Goal: Find specific page/section: Find specific page/section

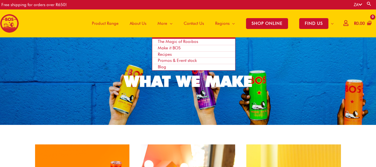
click at [170, 62] on span "Promos & Event stock" at bounding box center [177, 60] width 39 height 5
